Goal: Task Accomplishment & Management: Complete application form

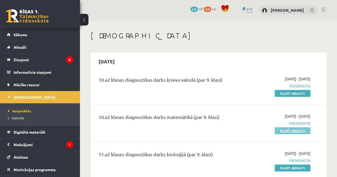
click at [281, 130] on link "Pildīt ieskaiti" at bounding box center [293, 130] width 36 height 7
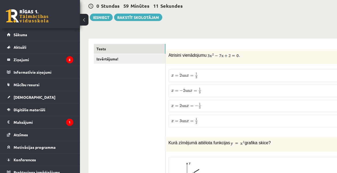
scroll to position [52, 2]
click at [189, 78] on span "x = 2 un x = 1 3" at bounding box center [185, 76] width 27 height 6
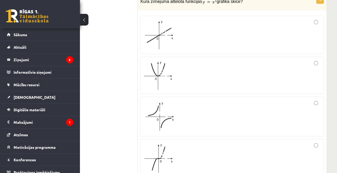
scroll to position [187, 30]
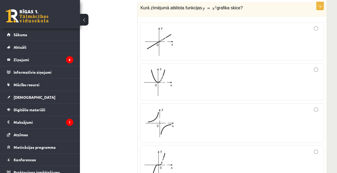
click at [318, 70] on div at bounding box center [231, 81] width 177 height 31
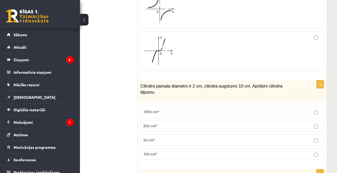
scroll to position [336, 30]
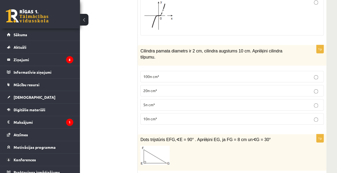
click at [264, 116] on p "10π cm³" at bounding box center [231, 119] width 177 height 6
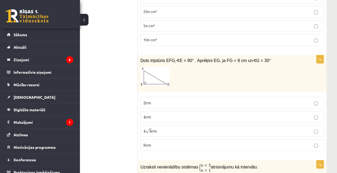
scroll to position [416, 30]
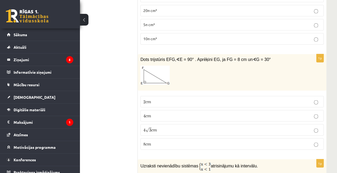
click at [156, 124] on label "4 √ 3 c m 4 3 c m" at bounding box center [231, 129] width 183 height 11
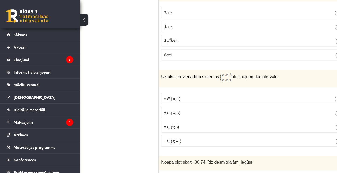
scroll to position [505, 30]
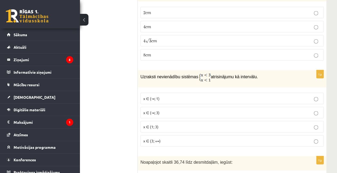
click at [168, 110] on p "x ∈ (-∞; 3)" at bounding box center [231, 113] width 177 height 6
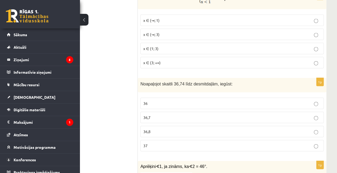
scroll to position [584, 30]
click at [162, 115] on p "36,7" at bounding box center [231, 118] width 177 height 6
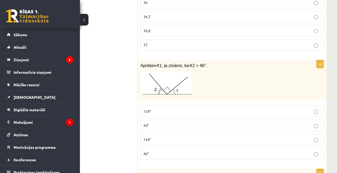
scroll to position [695, 30]
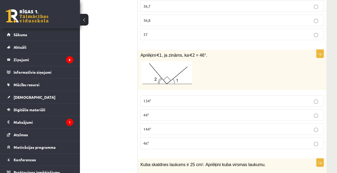
click at [157, 112] on p "44°" at bounding box center [231, 115] width 177 height 6
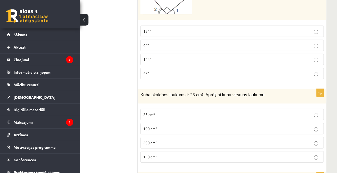
scroll to position [771, 30]
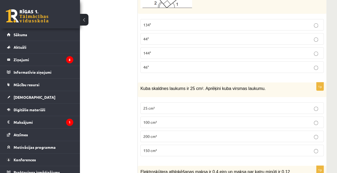
click at [173, 105] on p "25 cm²" at bounding box center [231, 108] width 177 height 6
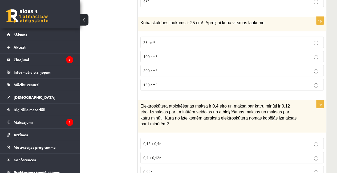
scroll to position [890, 30]
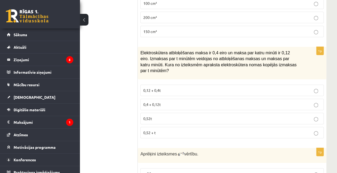
click at [171, 88] on p "0,12 + 0,4t" at bounding box center [231, 91] width 177 height 6
click at [176, 102] on p "0,4 + 0,12t" at bounding box center [231, 105] width 177 height 6
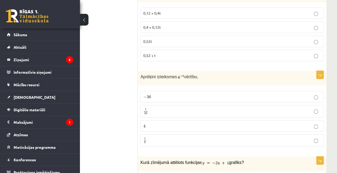
scroll to position [970, 30]
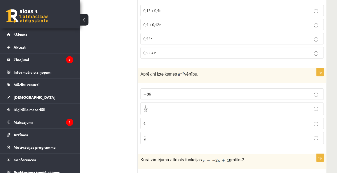
click at [197, 103] on label "1 36 1 36" at bounding box center [231, 109] width 183 height 13
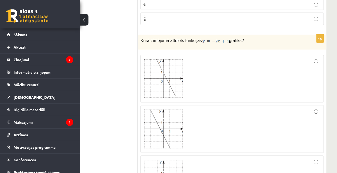
scroll to position [1088, 30]
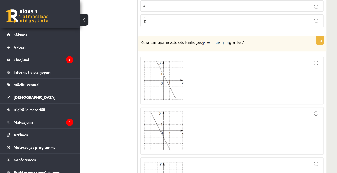
click at [312, 60] on div at bounding box center [231, 81] width 177 height 42
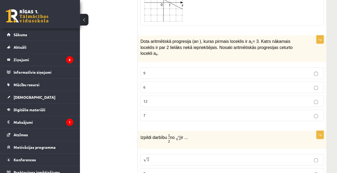
scroll to position [1318, 30]
click at [310, 70] on p "9" at bounding box center [231, 73] width 177 height 6
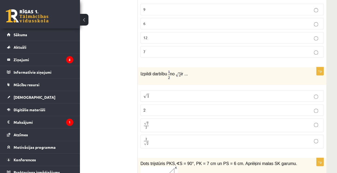
scroll to position [1382, 30]
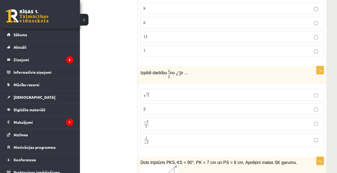
click at [296, 120] on p "√ 2 2 2 2" at bounding box center [231, 124] width 177 height 8
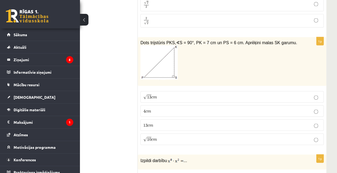
scroll to position [1502, 30]
click at [291, 94] on p "√ 13 c m 13 c m" at bounding box center [231, 97] width 177 height 6
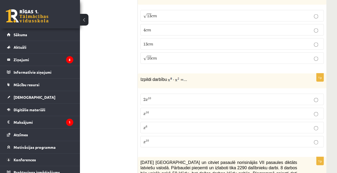
scroll to position [1589, 30]
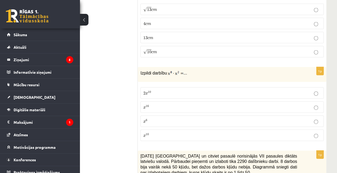
click at [249, 130] on label "x 10 x 10" at bounding box center [231, 135] width 183 height 11
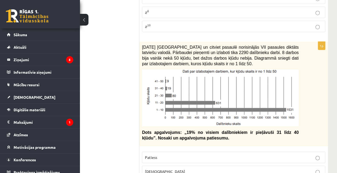
scroll to position [1699, 28]
click at [248, 154] on p "Patiess" at bounding box center [233, 157] width 177 height 6
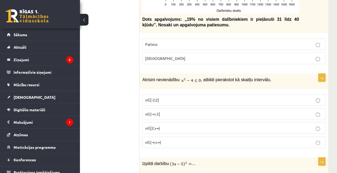
scroll to position [1811, 28]
click at [208, 97] on p "x∈[-2;2]" at bounding box center [233, 100] width 177 height 6
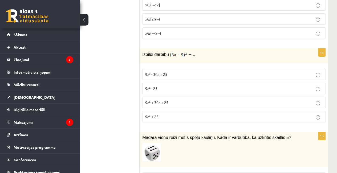
scroll to position [1920, 28]
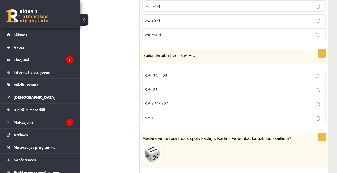
click at [196, 101] on p "9a² + 30a + 25" at bounding box center [233, 104] width 177 height 6
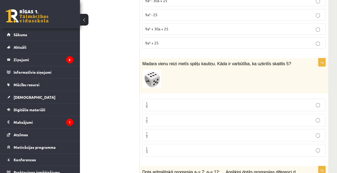
scroll to position [1994, 28]
click at [239, 102] on p "1 6 1 6" at bounding box center [233, 105] width 177 height 7
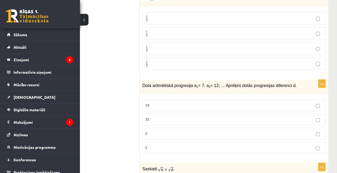
scroll to position [2081, 28]
click at [216, 145] on p "5" at bounding box center [233, 148] width 177 height 6
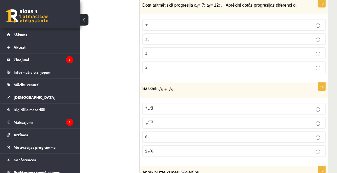
scroll to position [2161, 28]
click at [197, 149] on p "2 √ 6 2 6" at bounding box center [233, 152] width 177 height 6
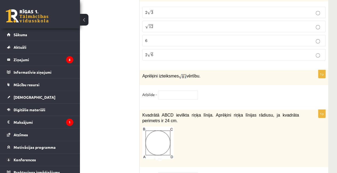
scroll to position [2258, 28]
click at [173, 91] on input "text" at bounding box center [178, 95] width 40 height 9
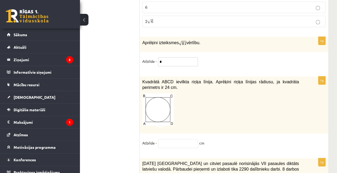
scroll to position [2302, 28]
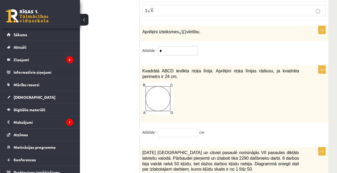
type input "*"
click at [162, 128] on input "text" at bounding box center [178, 132] width 40 height 9
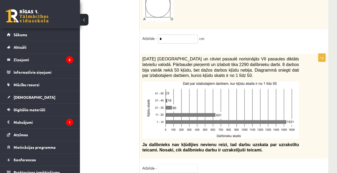
scroll to position [2396, 28]
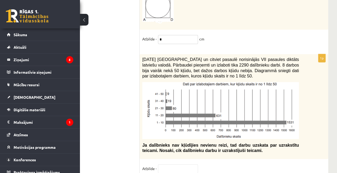
type input "*"
click at [181, 164] on input "text" at bounding box center [178, 168] width 40 height 9
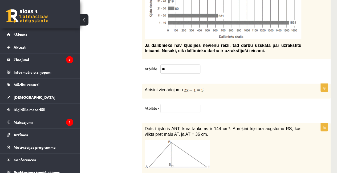
scroll to position [2496, 26]
type input "**"
click at [173, 104] on input "text" at bounding box center [180, 108] width 40 height 9
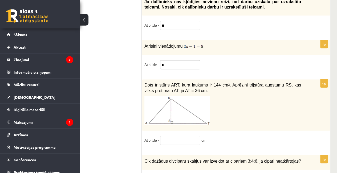
scroll to position [2538, 26]
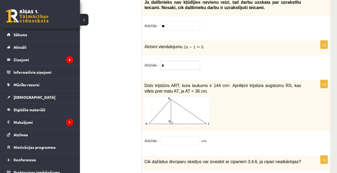
type input "*"
click at [192, 137] on input "text" at bounding box center [180, 141] width 40 height 9
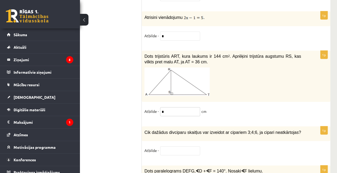
scroll to position [2573, 26]
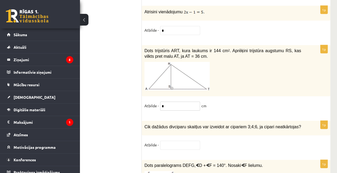
type input "*"
click at [190, 141] on input "text" at bounding box center [180, 145] width 40 height 9
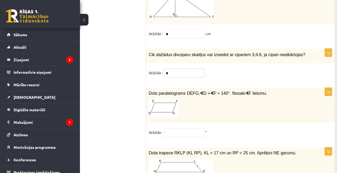
scroll to position [2646, 22]
type input "*"
click at [181, 128] on input "text" at bounding box center [184, 132] width 40 height 9
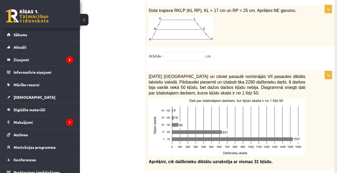
scroll to position [2788, 22]
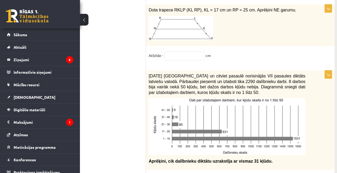
type input "**"
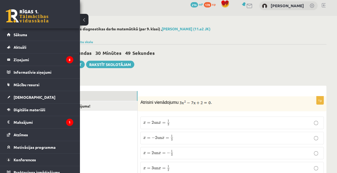
scroll to position [0, 30]
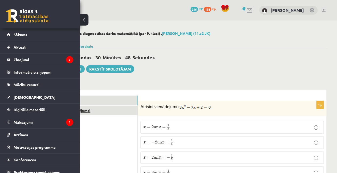
type input "**"
click at [110, 113] on link "Izvērtējums!" at bounding box center [102, 111] width 72 height 10
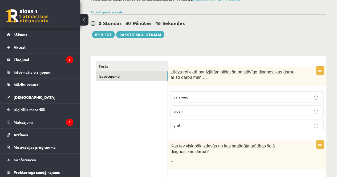
scroll to position [36, 0]
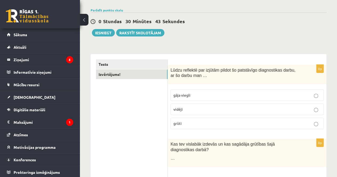
click at [197, 110] on p "vidēji" at bounding box center [246, 110] width 147 height 6
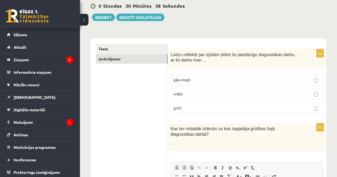
scroll to position [52, 0]
click at [106, 17] on button "Iesniegt" at bounding box center [103, 17] width 23 height 7
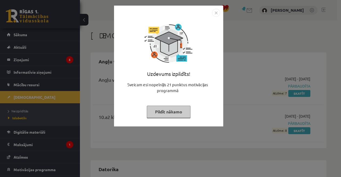
click at [215, 11] on img "Close" at bounding box center [216, 13] width 8 height 8
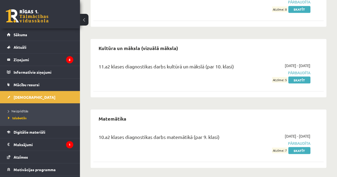
scroll to position [481, 0]
click at [304, 149] on link "Skatīt" at bounding box center [299, 150] width 22 height 7
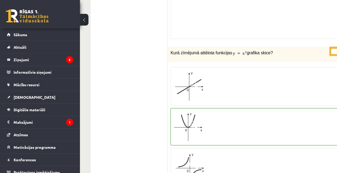
scroll to position [193, 0]
click at [261, 95] on div at bounding box center [261, 85] width 177 height 32
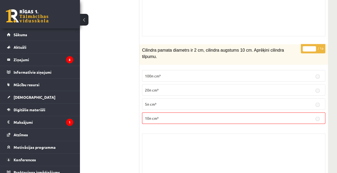
scroll to position [449, 29]
click at [173, 73] on p "100π cm³" at bounding box center [233, 76] width 177 height 6
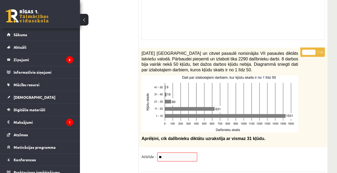
scroll to position [4606, 29]
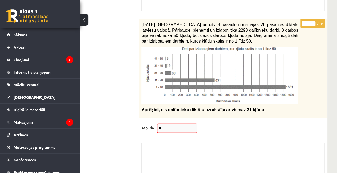
click at [176, 143] on div "Skolotāja pielikums" at bounding box center [232, 169] width 183 height 53
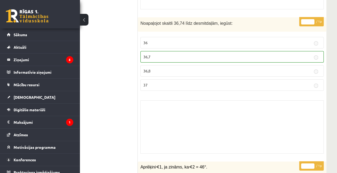
scroll to position [890, 30]
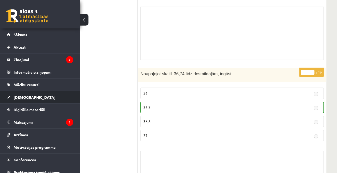
click at [26, 95] on span "[DEMOGRAPHIC_DATA]" at bounding box center [35, 97] width 42 height 5
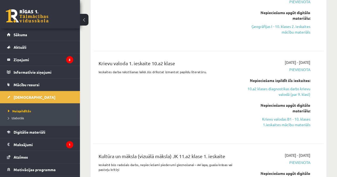
scroll to position [361, 0]
